Goal: Find specific page/section: Find specific page/section

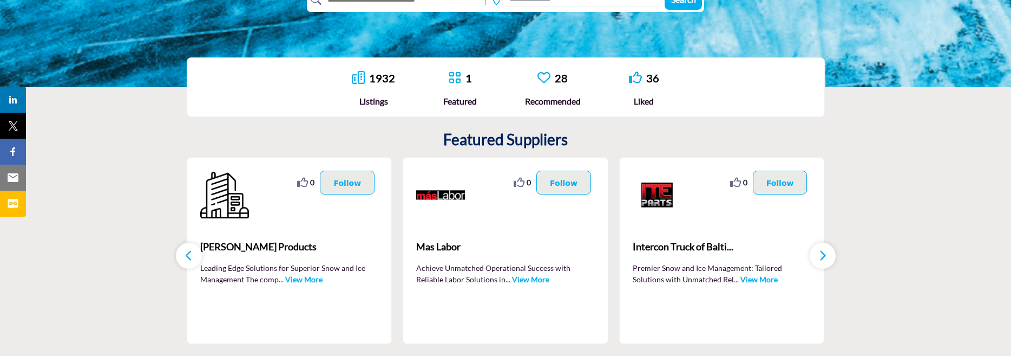
scroll to position [325, 0]
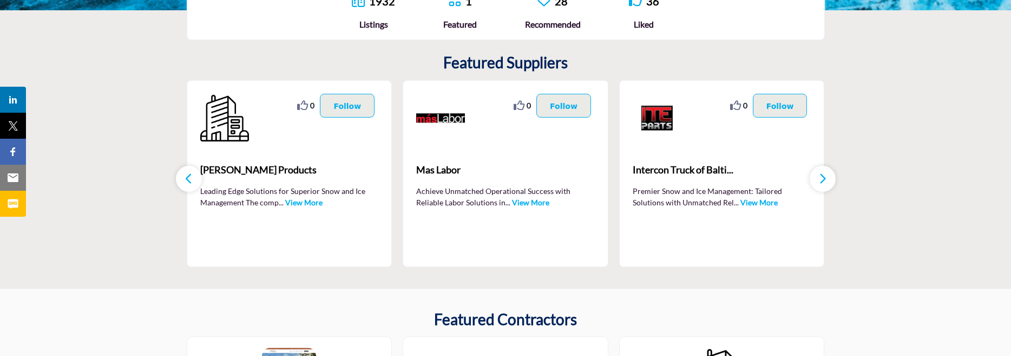
click at [831, 186] on button "button" at bounding box center [823, 179] width 26 height 26
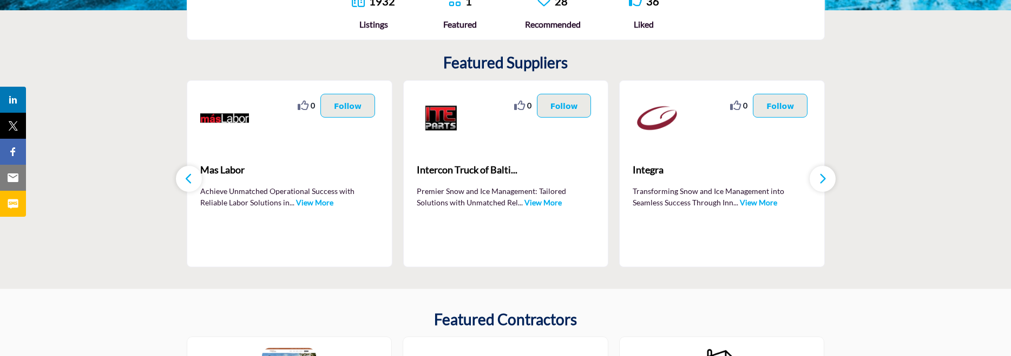
click at [831, 186] on button "button" at bounding box center [823, 179] width 26 height 26
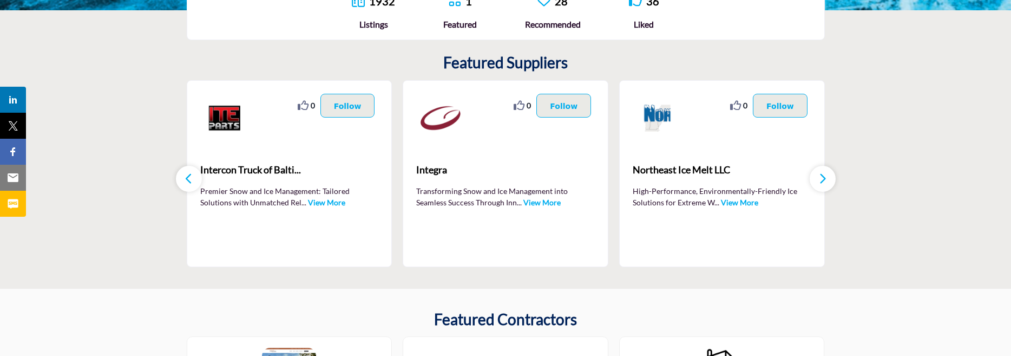
click at [831, 186] on button "button" at bounding box center [823, 179] width 26 height 26
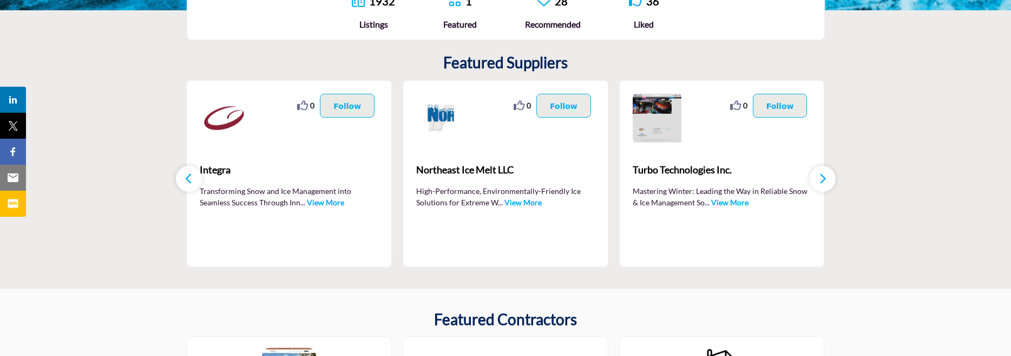
click at [831, 186] on button "button" at bounding box center [823, 179] width 26 height 26
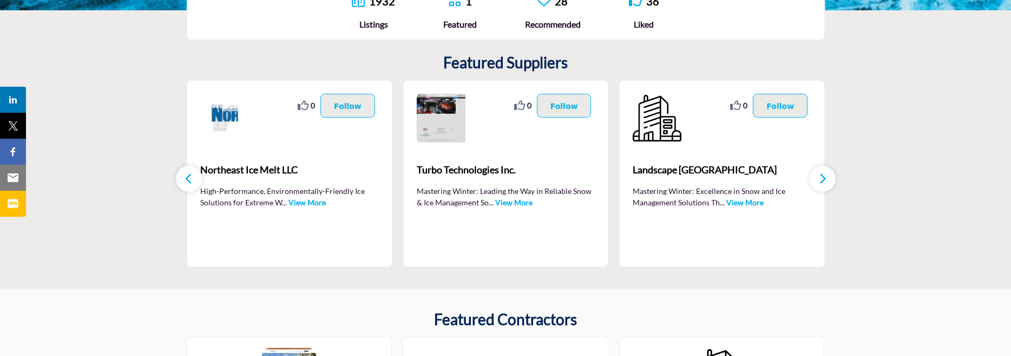
click at [831, 186] on button "button" at bounding box center [823, 179] width 26 height 26
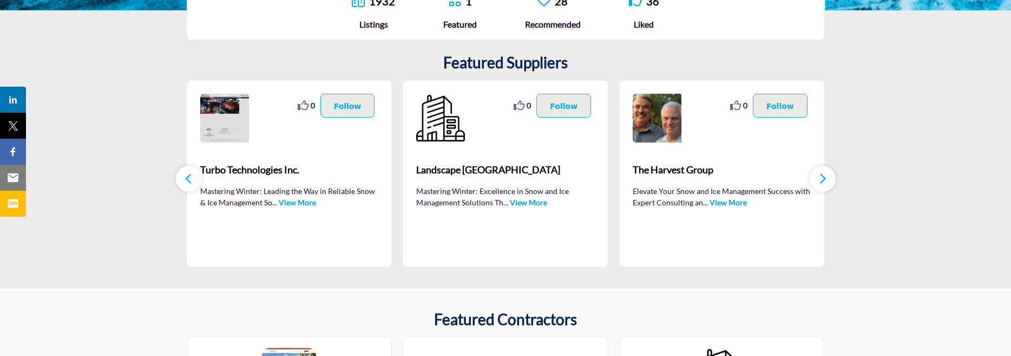
click at [831, 186] on button "button" at bounding box center [823, 179] width 26 height 26
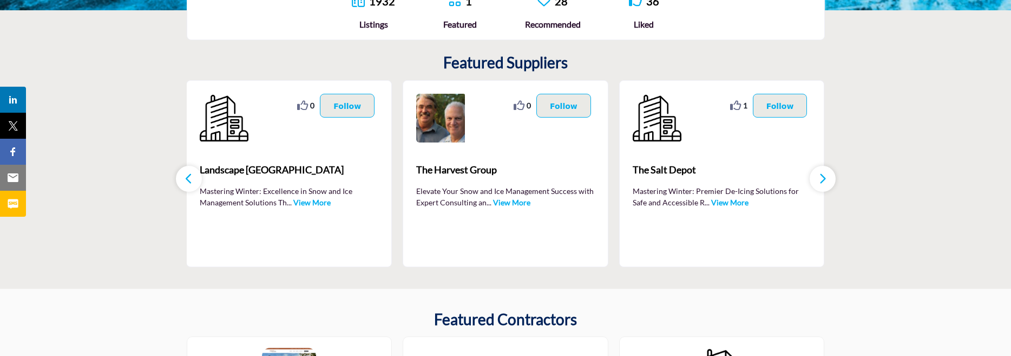
click at [831, 186] on button "button" at bounding box center [823, 179] width 26 height 26
click at [826, 185] on icon "button" at bounding box center [822, 179] width 9 height 14
click at [826, 184] on icon "button" at bounding box center [822, 179] width 9 height 14
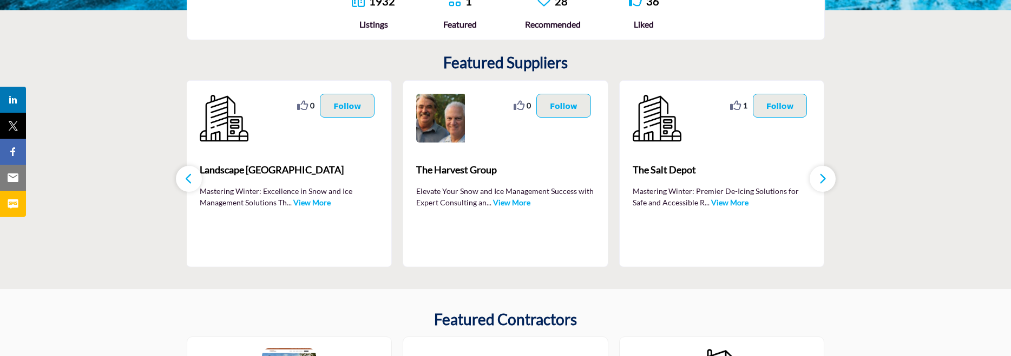
click at [824, 180] on icon "button" at bounding box center [822, 179] width 9 height 14
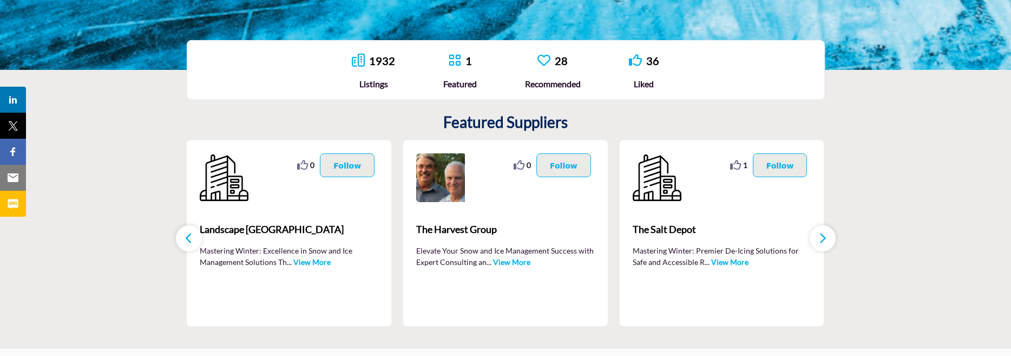
scroll to position [195, 0]
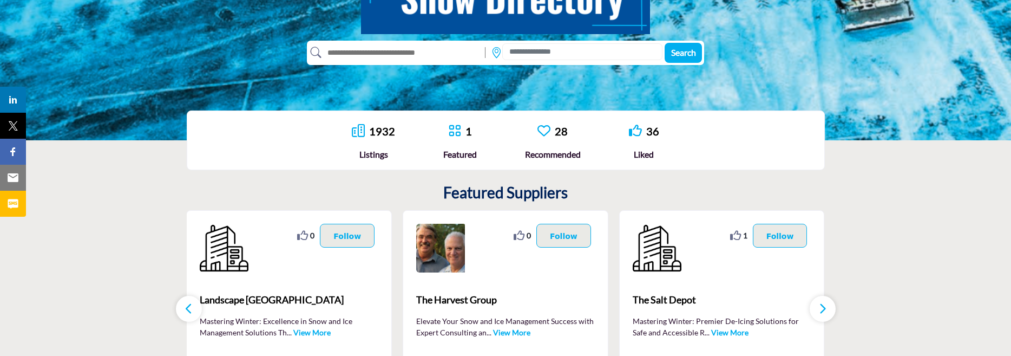
click at [376, 135] on link "1932" at bounding box center [382, 130] width 26 height 13
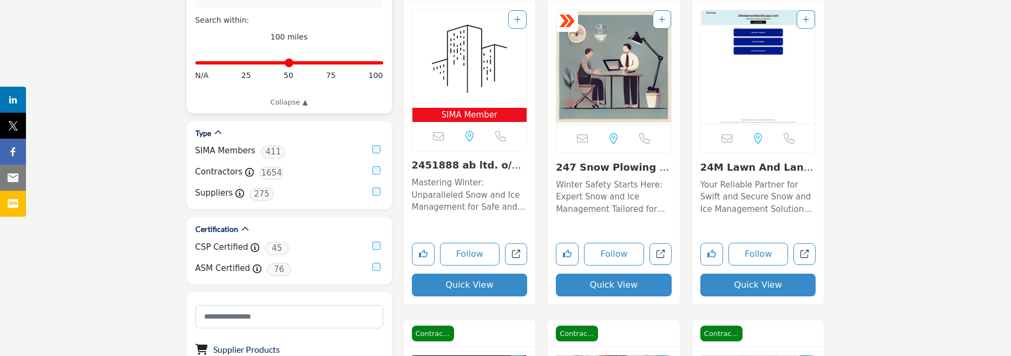
scroll to position [325, 0]
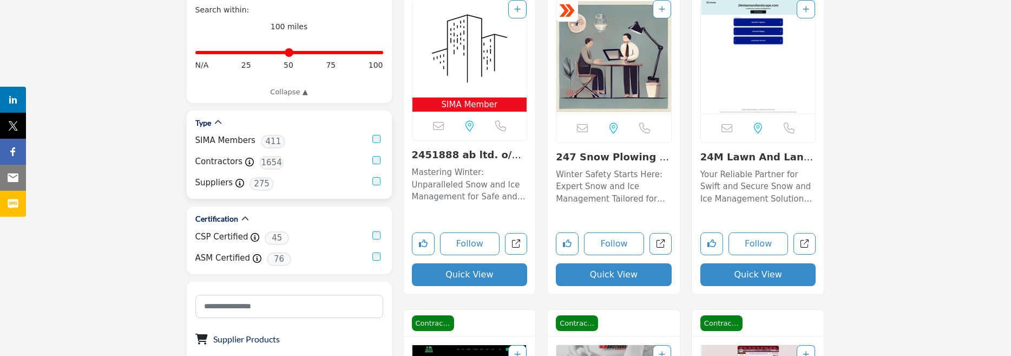
click at [371, 182] on div "Suppliers Supplier 275" at bounding box center [289, 184] width 188 height 14
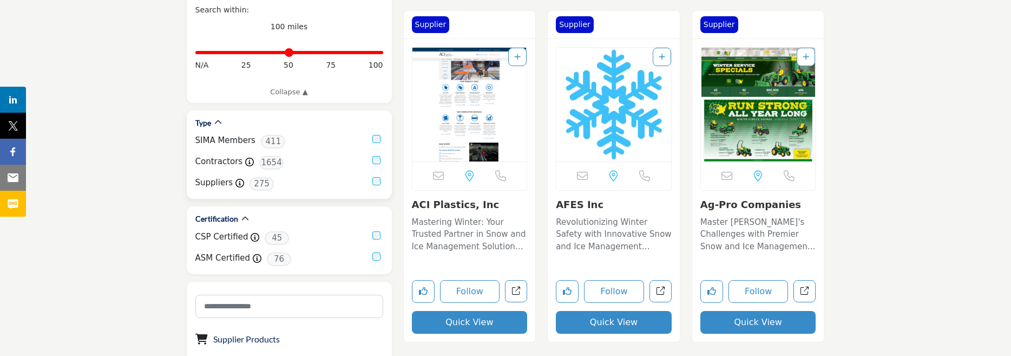
click at [376, 180] on div "SIMA Members 411 Contractors Contractor 1654 Suppliers Supplier 275" at bounding box center [289, 163] width 188 height 56
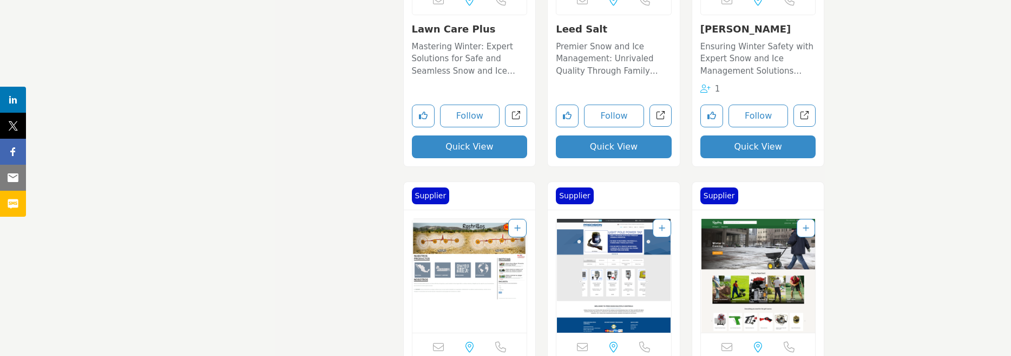
scroll to position [15522, 0]
